Goal: Information Seeking & Learning: Find contact information

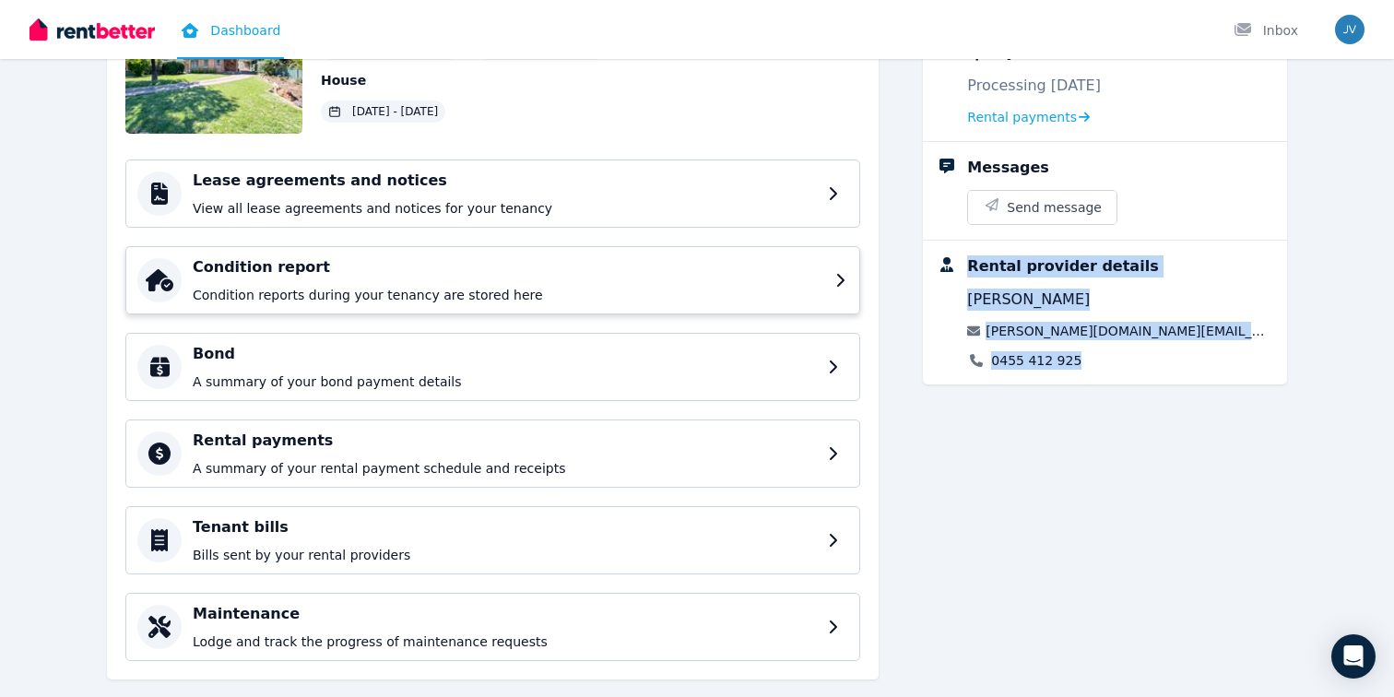
scroll to position [210, 0]
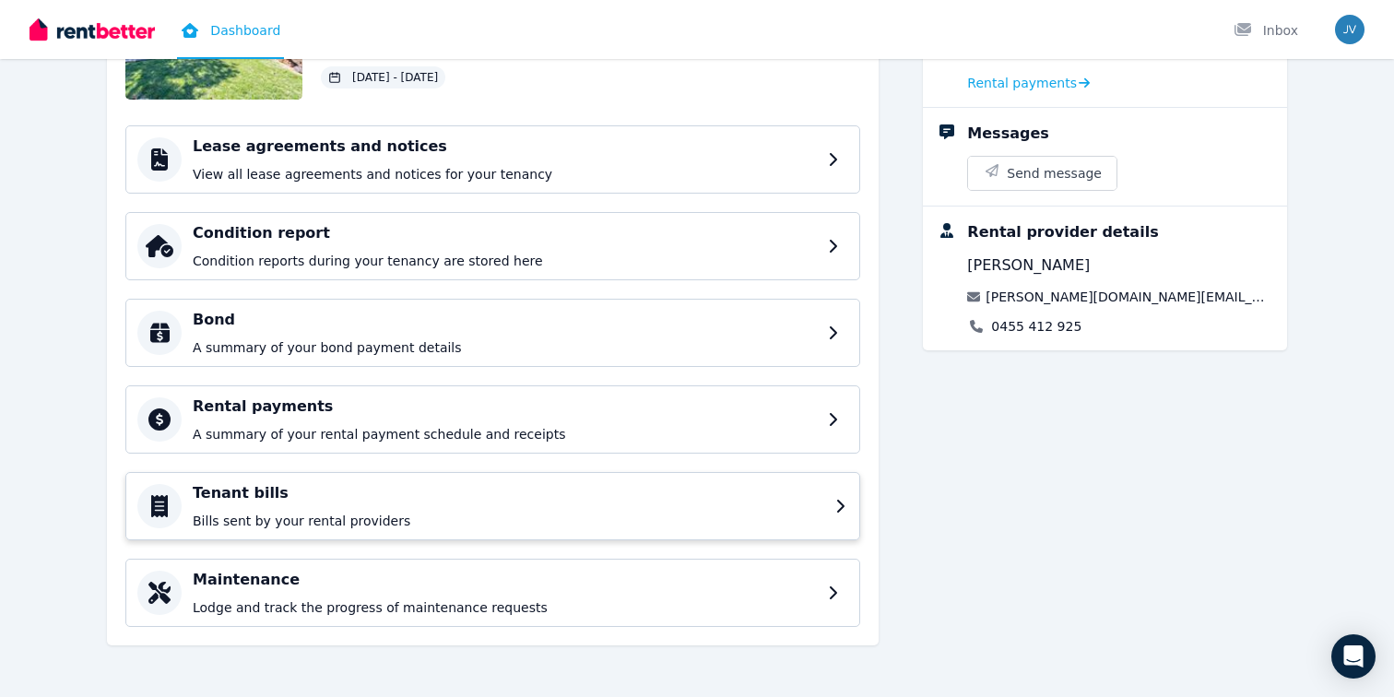
click at [559, 497] on h4 "Tenant bills" at bounding box center [508, 493] width 631 height 22
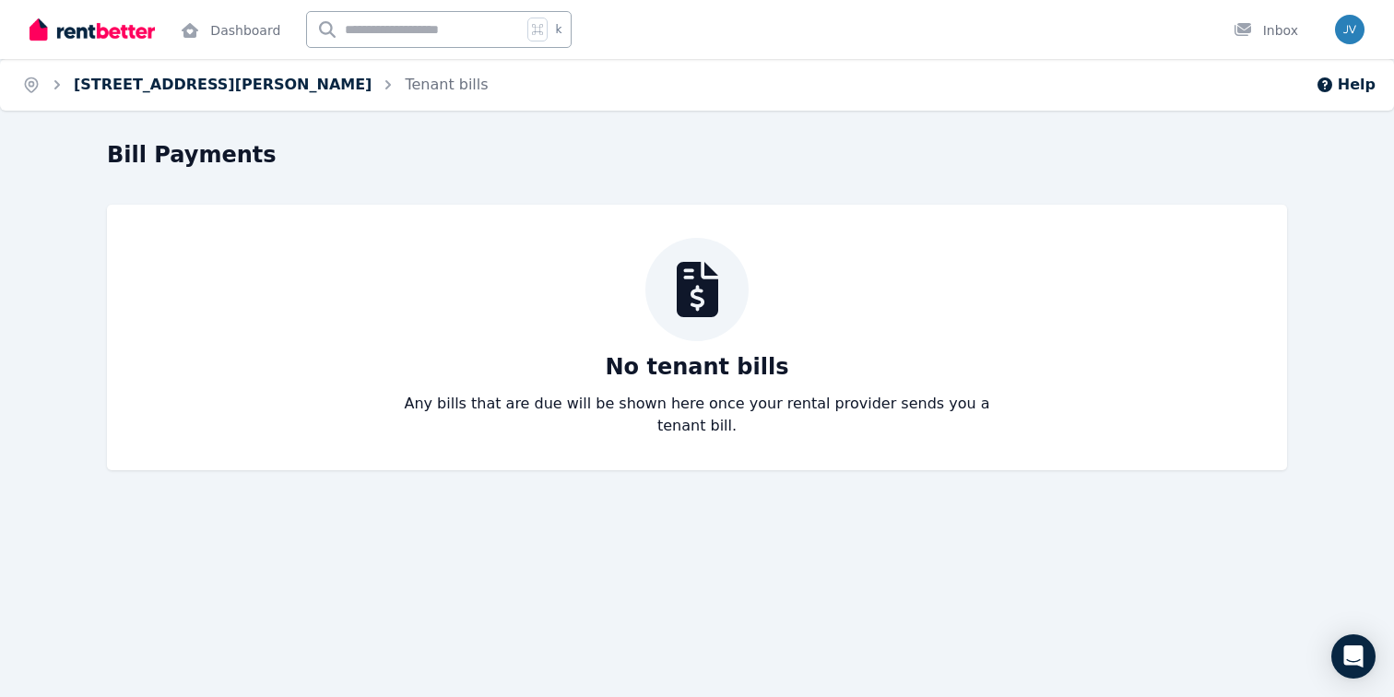
click at [143, 76] on link "[STREET_ADDRESS][PERSON_NAME]" at bounding box center [223, 85] width 298 height 18
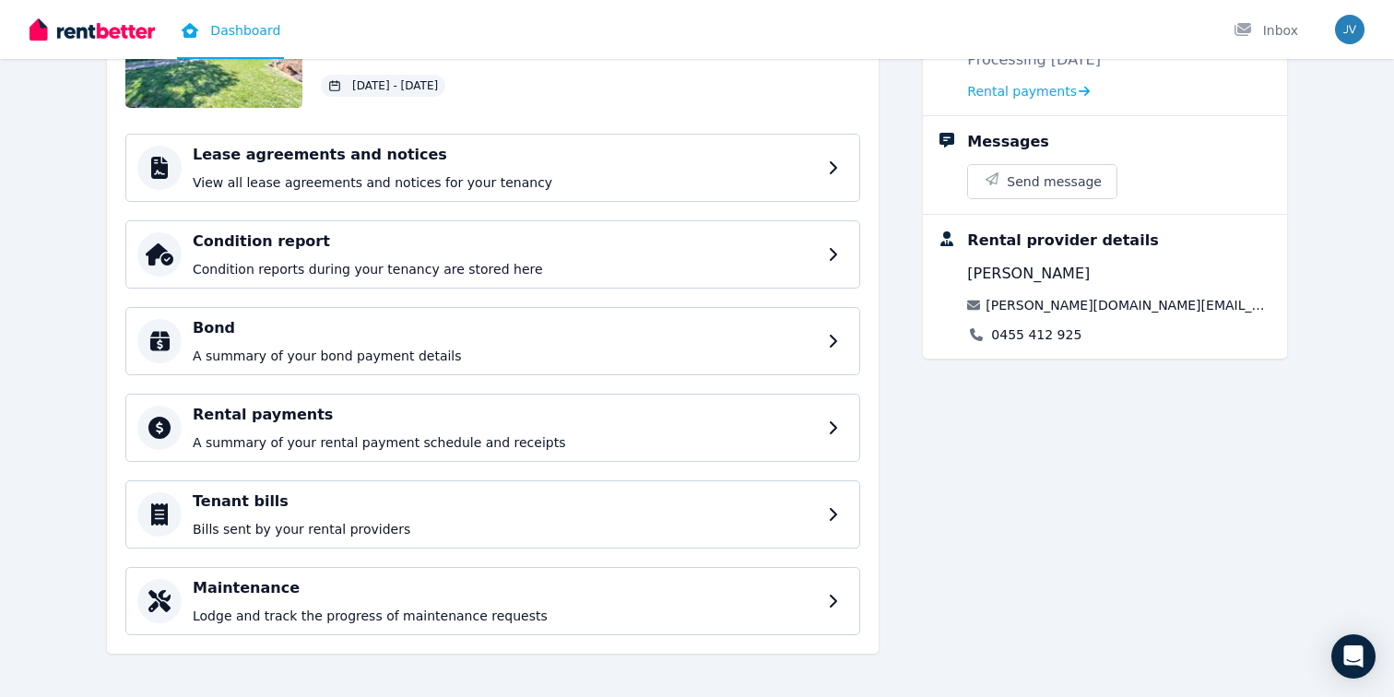
scroll to position [210, 0]
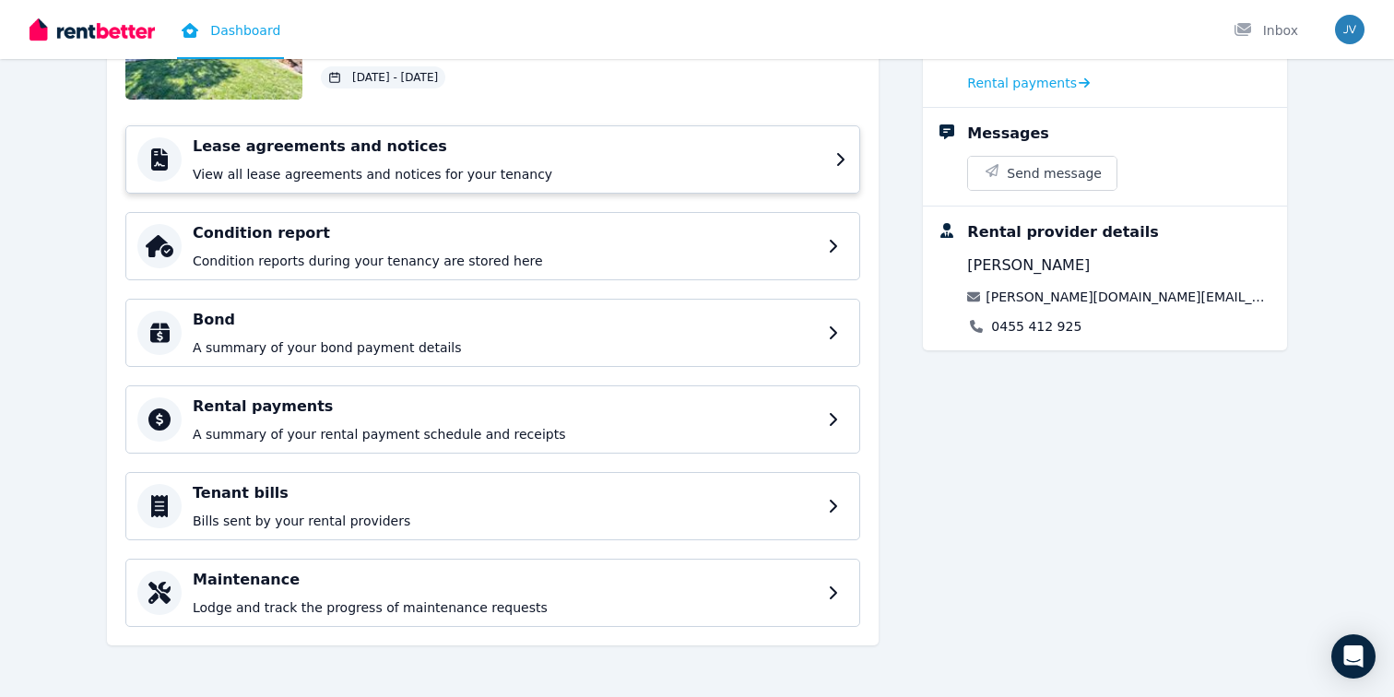
click at [310, 171] on p "View all lease agreements and notices for your tenancy" at bounding box center [508, 174] width 631 height 18
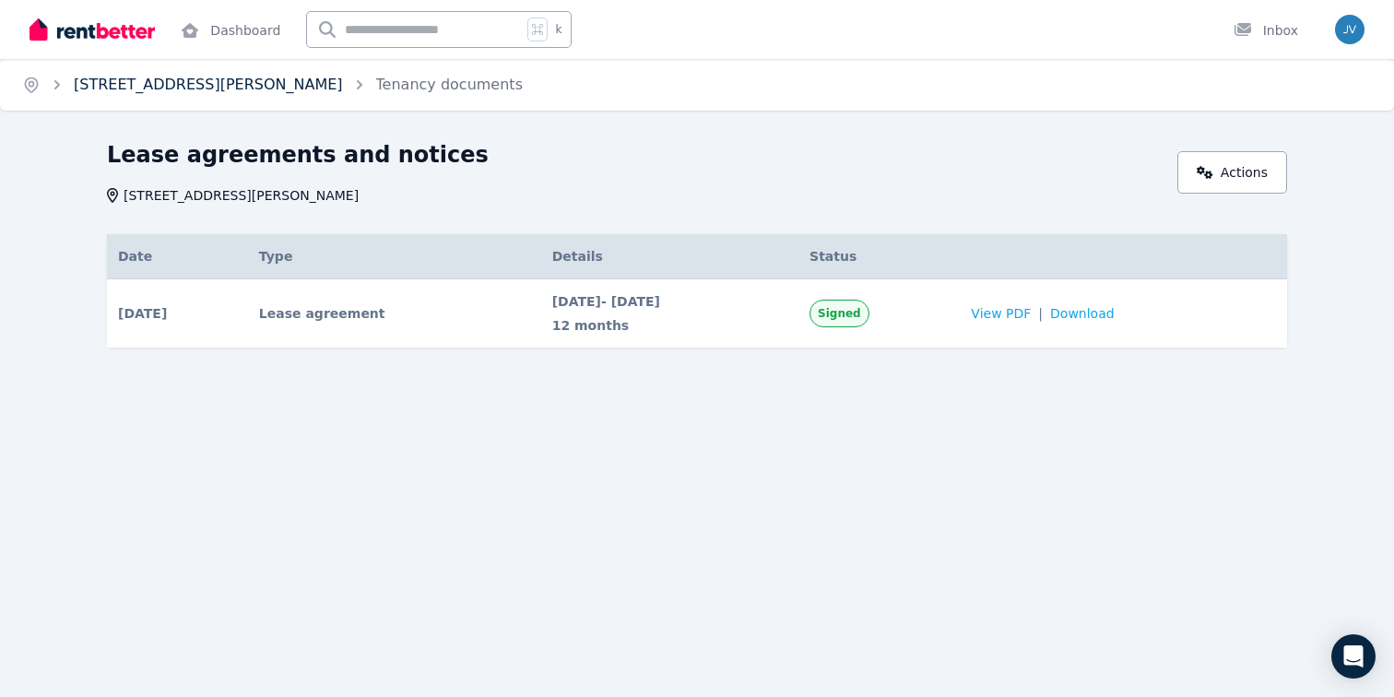
click at [191, 83] on link "[STREET_ADDRESS][PERSON_NAME]" at bounding box center [208, 85] width 269 height 18
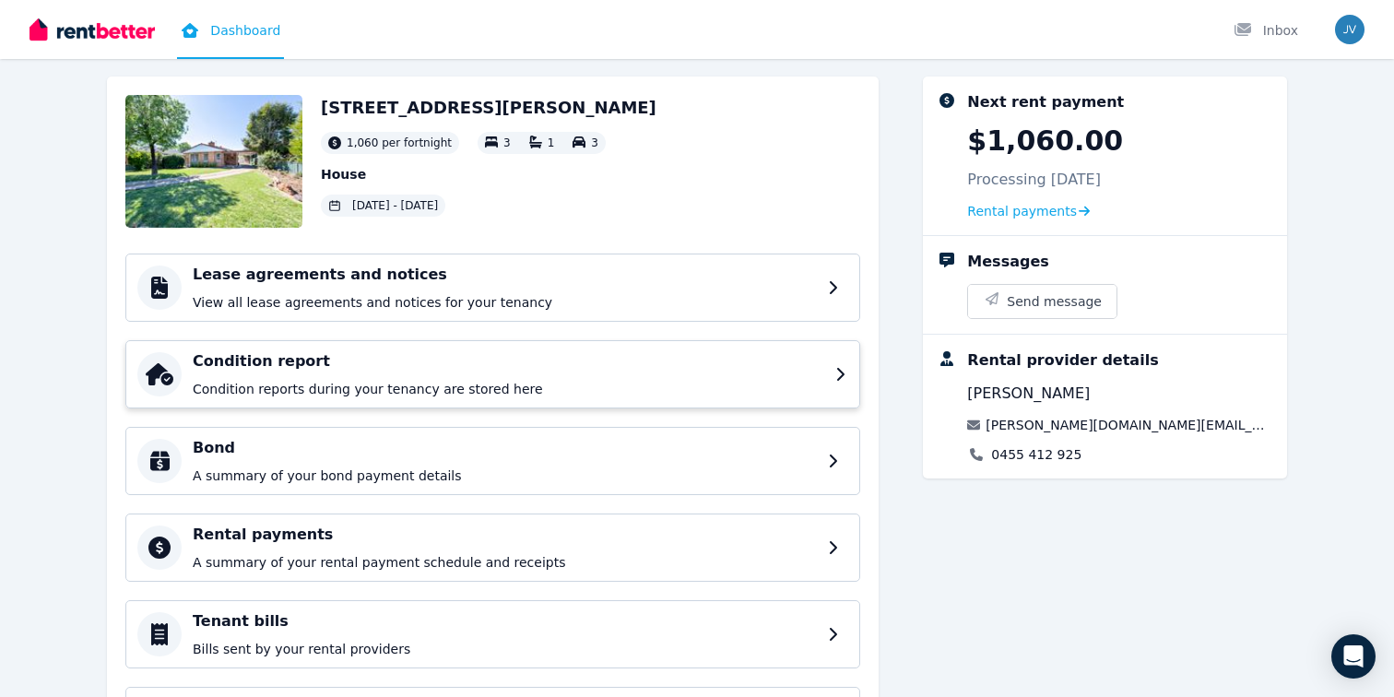
scroll to position [83, 0]
click at [429, 522] on div "Rental payments A summary of your rental payment schedule and receipts" at bounding box center [492, 547] width 735 height 68
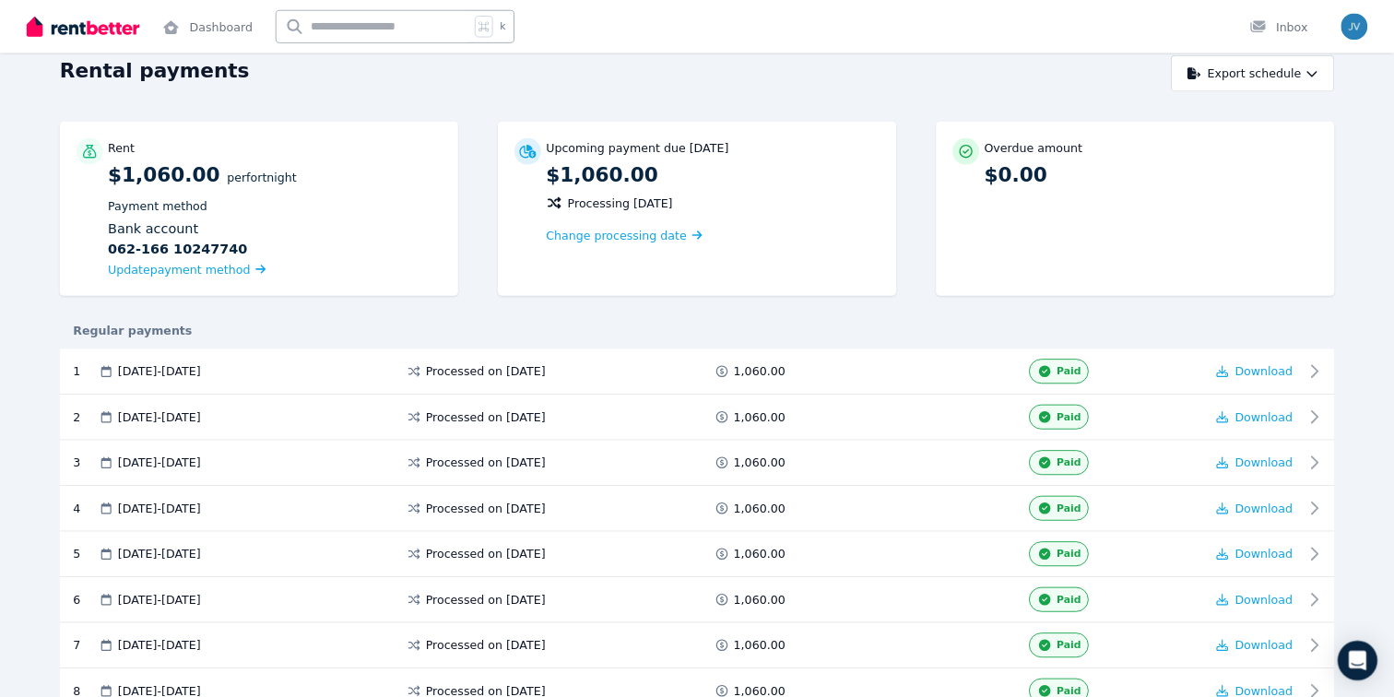
scroll to position [79, 0]
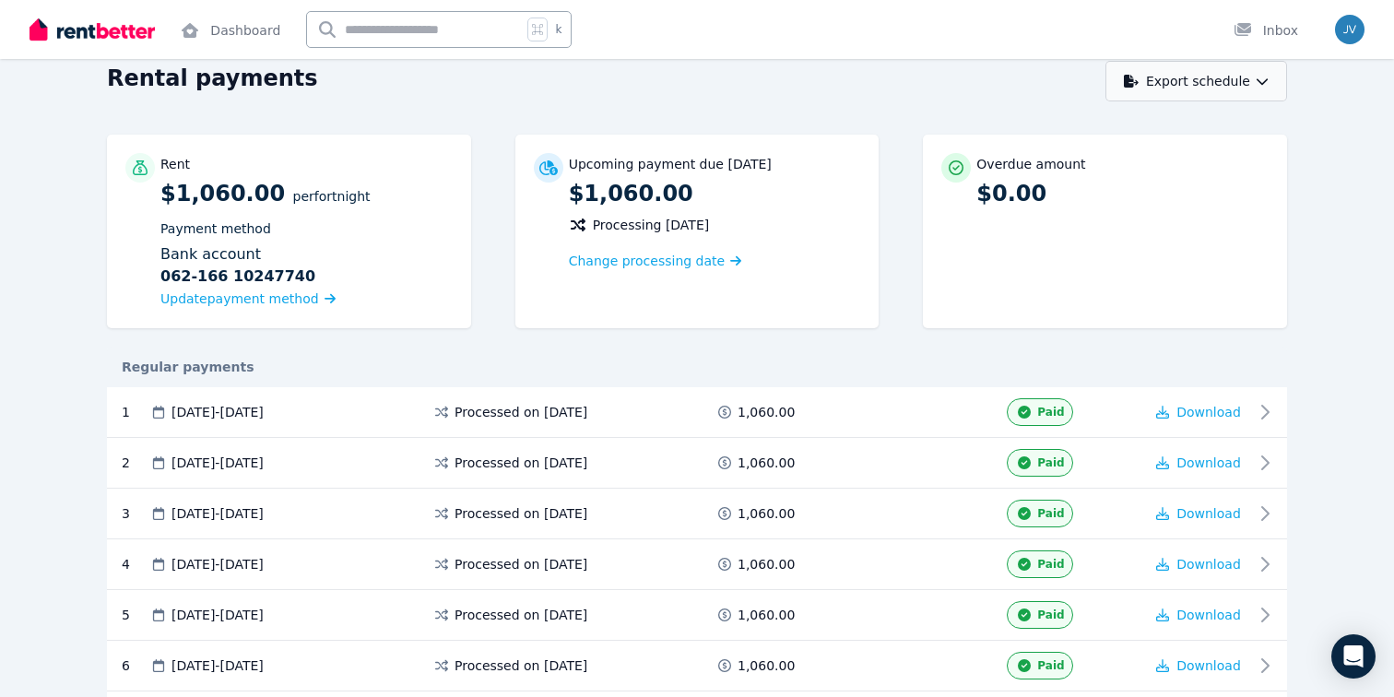
click at [1261, 85] on icon "button" at bounding box center [1262, 81] width 13 height 13
click at [1226, 127] on div "PDF" at bounding box center [1197, 129] width 157 height 18
click at [230, 34] on link "Dashboard" at bounding box center [230, 29] width 107 height 59
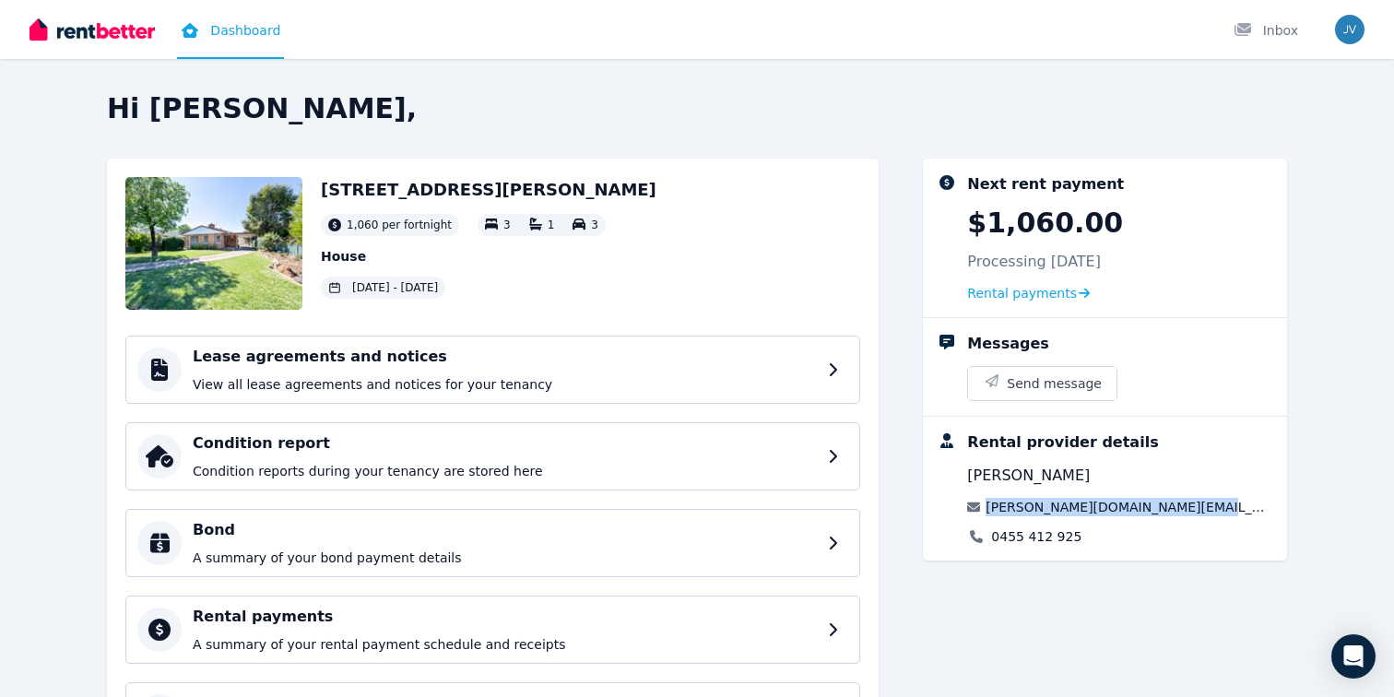
drag, startPoint x: 1196, startPoint y: 506, endPoint x: 991, endPoint y: 508, distance: 204.7
click at [991, 508] on div "Rental provider details [PERSON_NAME] [PERSON_NAME][DOMAIN_NAME][EMAIL_ADDRESS]…" at bounding box center [1119, 488] width 305 height 114
copy link "[PERSON_NAME][DOMAIN_NAME][EMAIL_ADDRESS][PERSON_NAME][DOMAIN_NAME]"
drag, startPoint x: 989, startPoint y: 535, endPoint x: 1097, endPoint y: 541, distance: 108.1
click at [1097, 541] on div "0455 412 925" at bounding box center [1119, 536] width 305 height 18
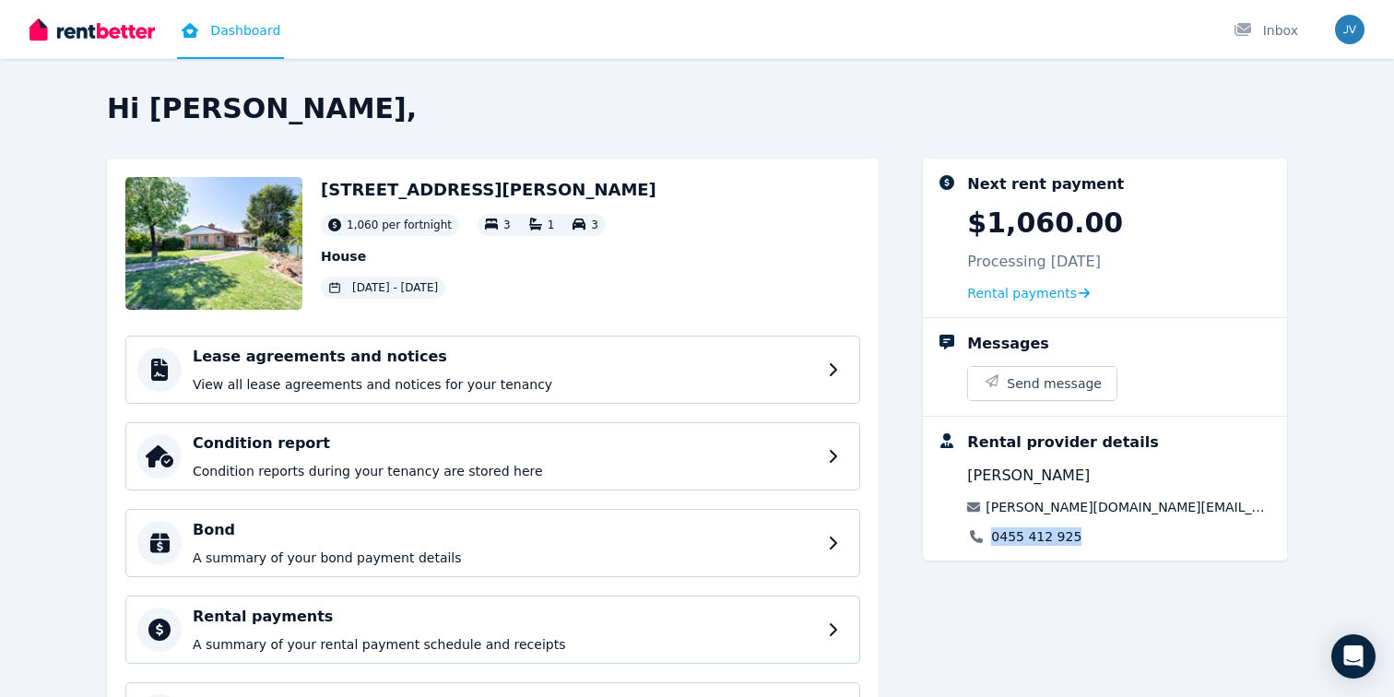
copy link "0455 412 925"
